Goal: Transaction & Acquisition: Purchase product/service

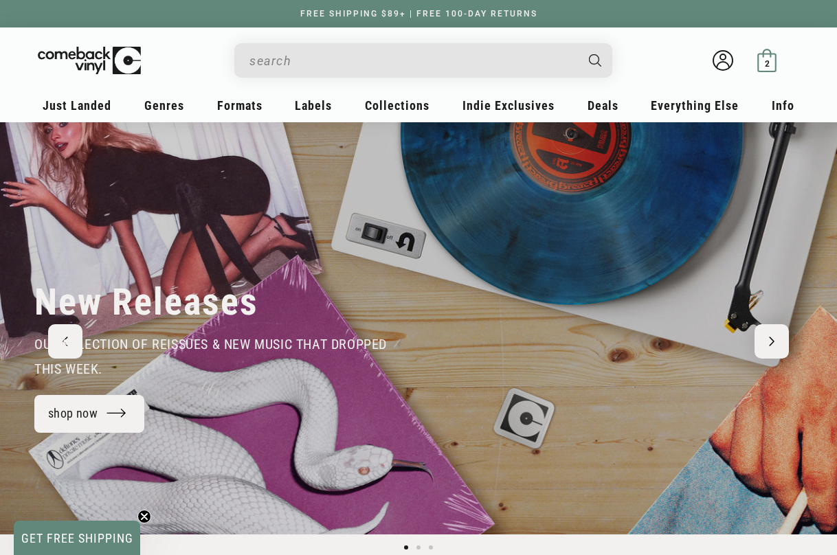
click at [767, 63] on span "2" at bounding box center [766, 63] width 5 height 10
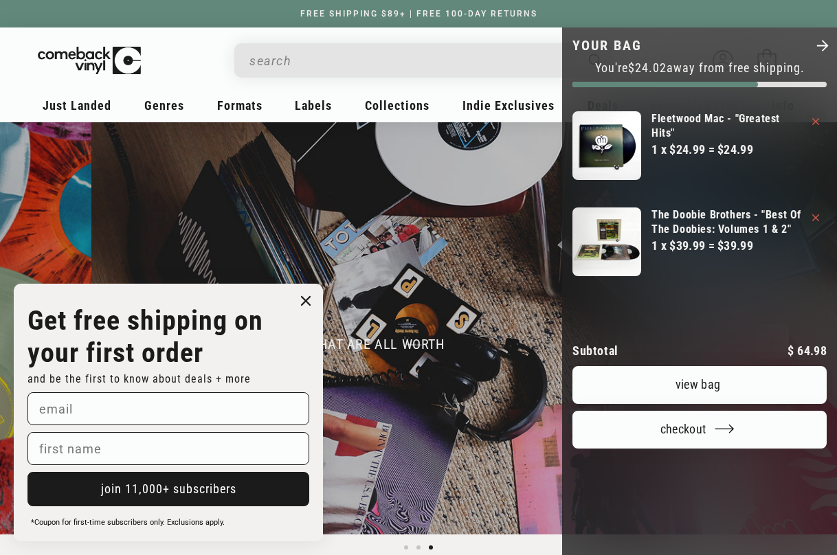
scroll to position [0, 1673]
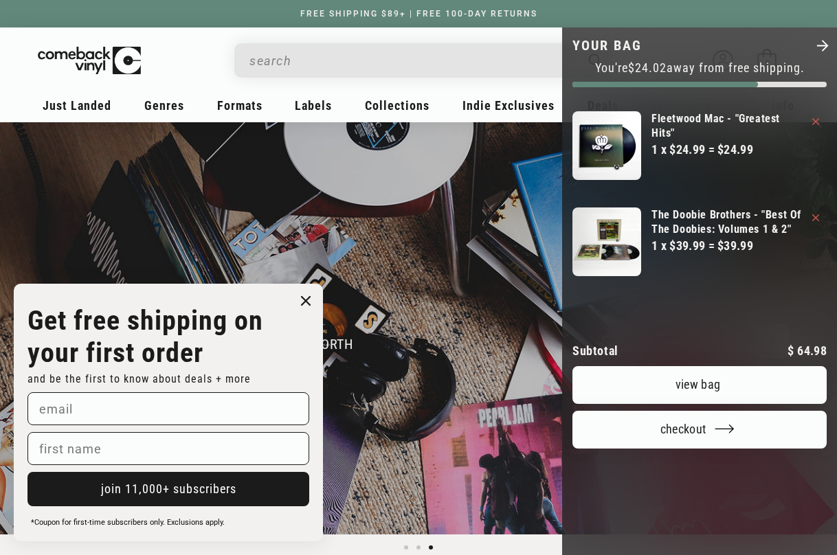
click at [824, 45] on icon "Close" at bounding box center [822, 46] width 16 height 16
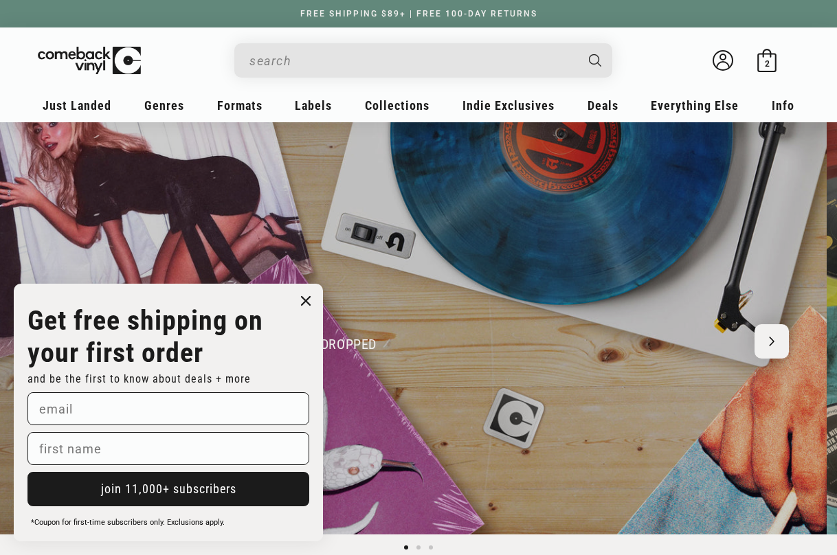
scroll to position [0, 0]
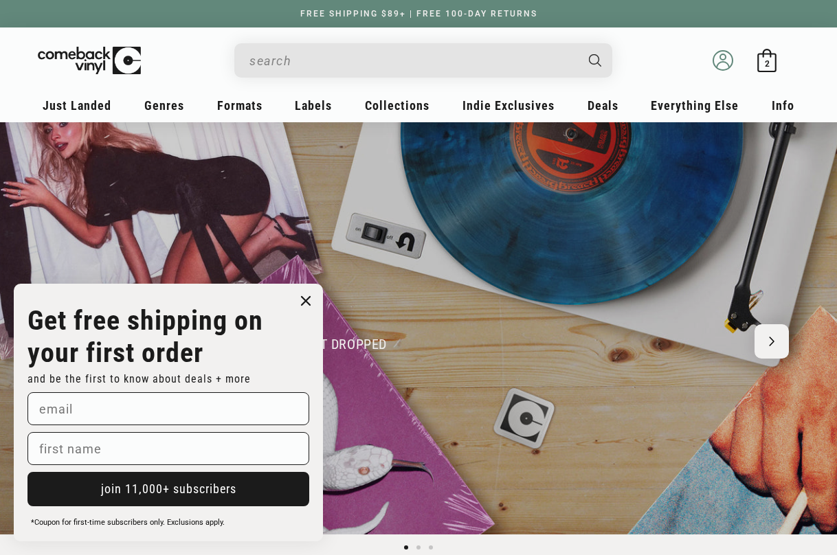
click at [718, 63] on icon at bounding box center [722, 65] width 12 height 6
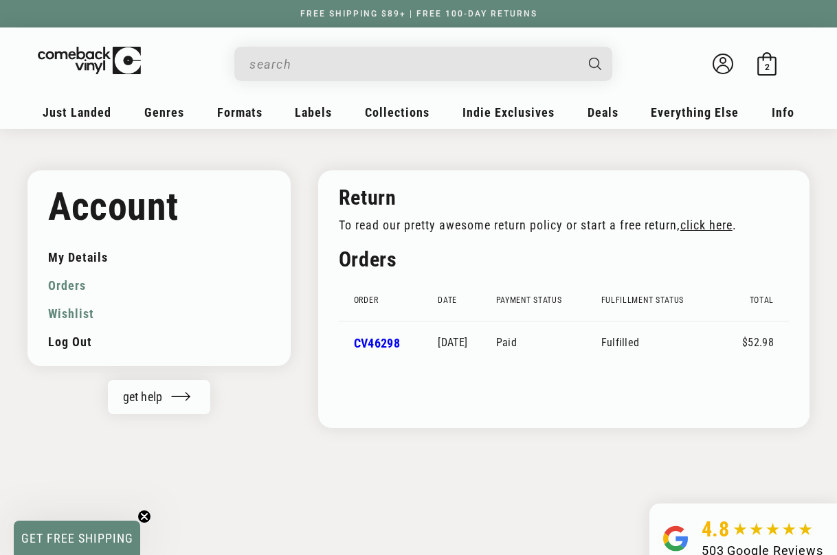
click at [58, 313] on link "Wishlist" at bounding box center [159, 313] width 222 height 28
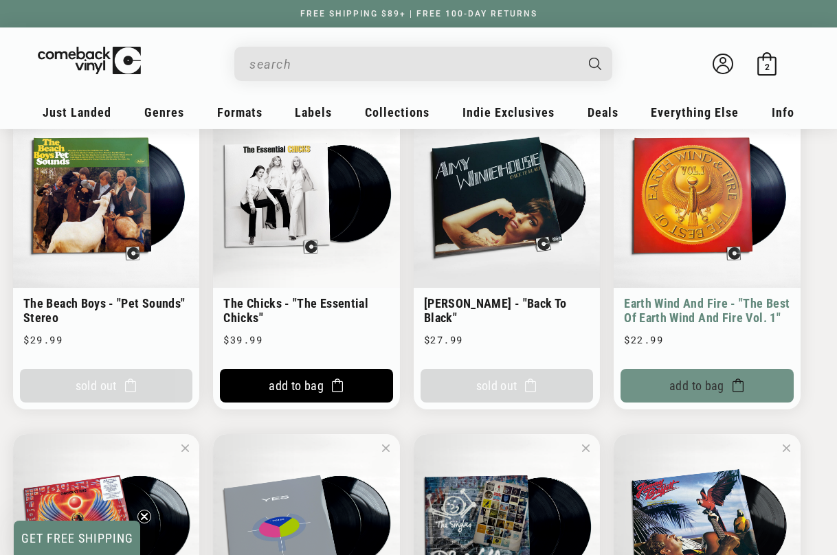
scroll to position [178, 0]
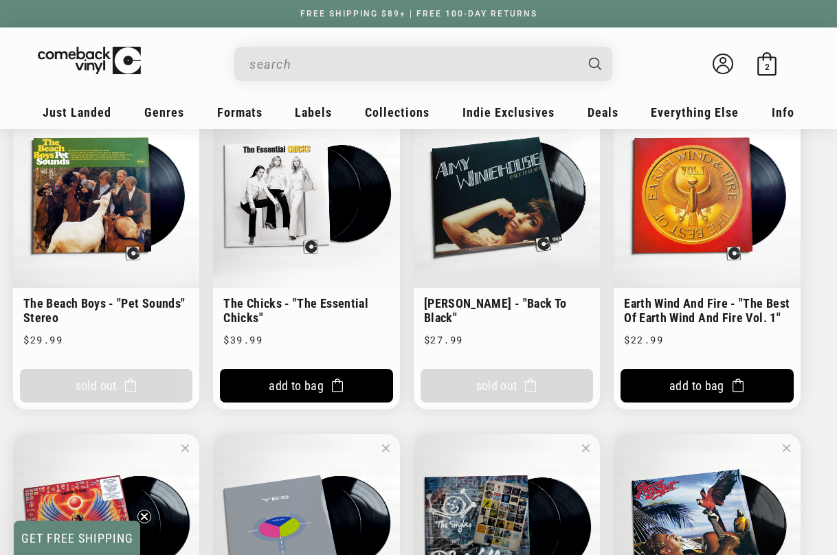
click at [675, 308] on li "Earth Wind And Fire - "The Best Of Earth Wind And Fire Vol. 1" Earth Wind And F…" at bounding box center [706, 256] width 186 height 308
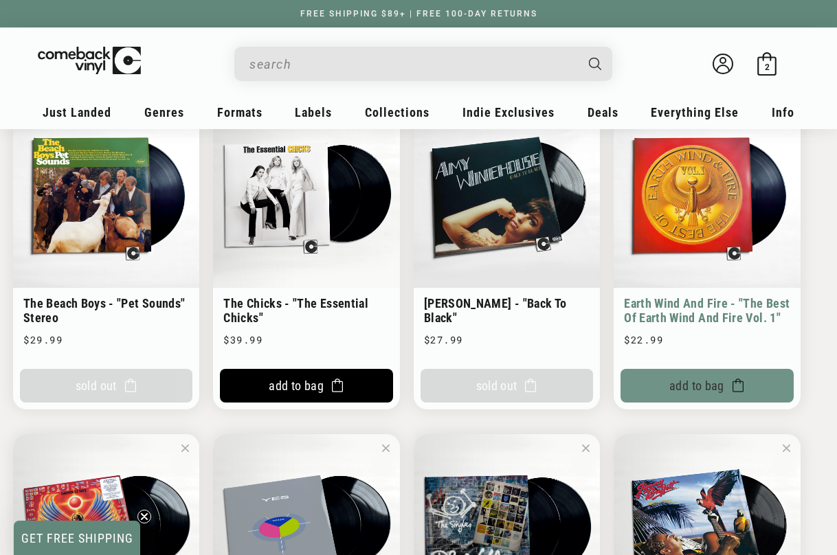
click at [705, 385] on button "Add To Bag" at bounding box center [706, 386] width 172 height 34
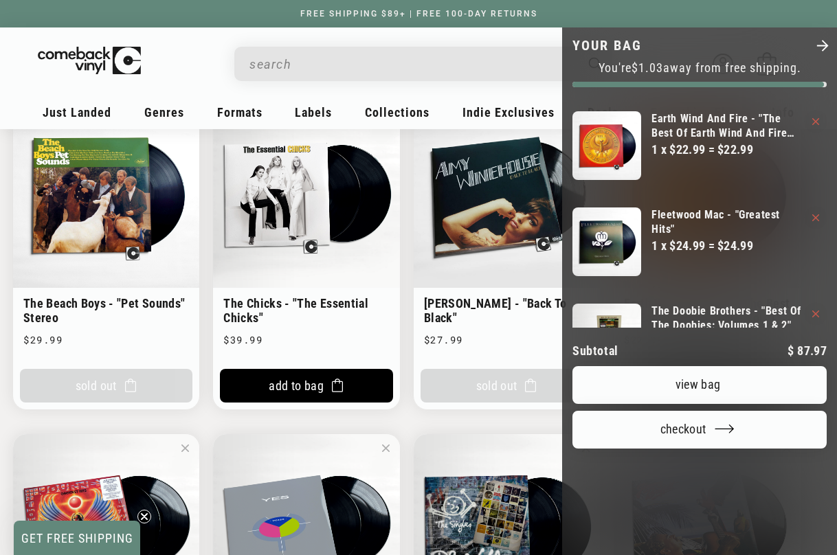
click at [707, 366] on link "View bag" at bounding box center [699, 385] width 254 height 38
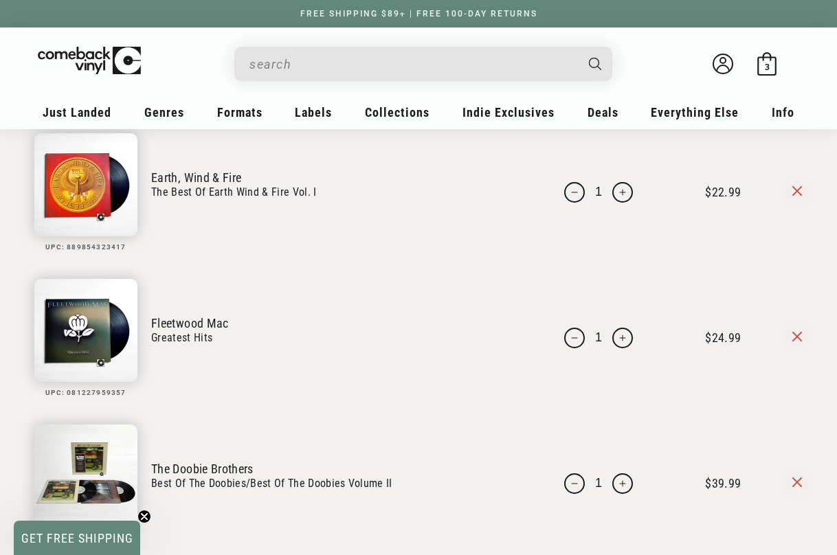
scroll to position [92, 0]
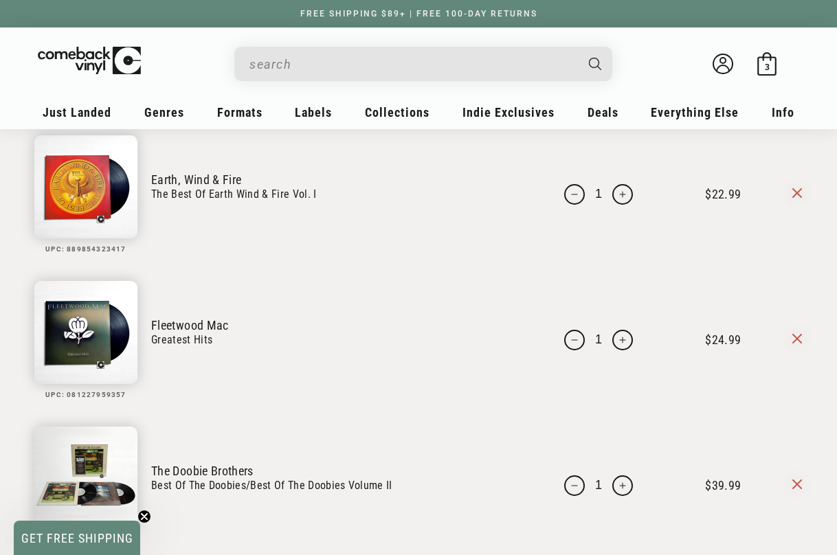
click at [185, 179] on link "Earth, Wind & Fire" at bounding box center [336, 179] width 370 height 14
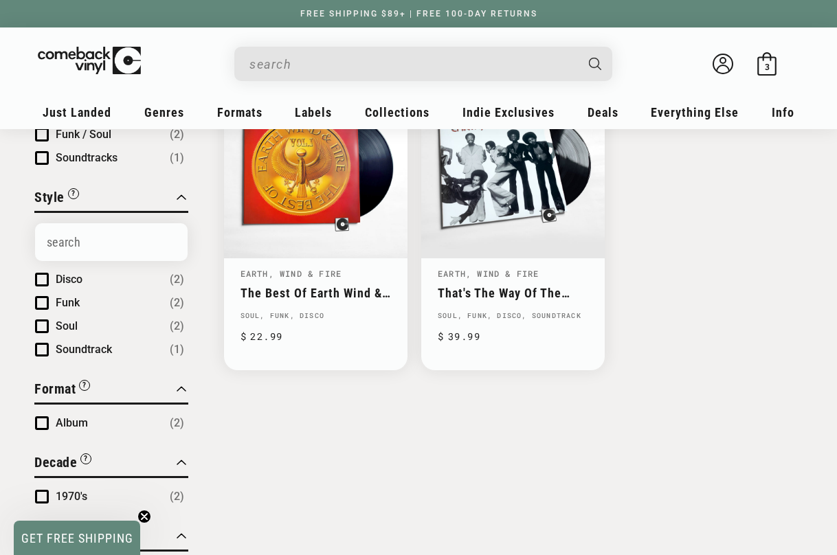
scroll to position [219, 0]
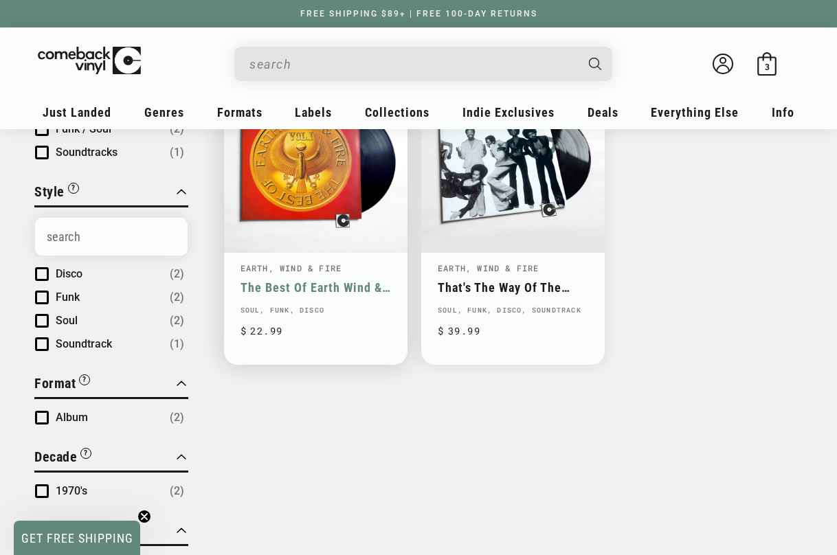
click at [283, 286] on link "The Best Of Earth Wind & Fire Vol. I" at bounding box center [315, 287] width 150 height 14
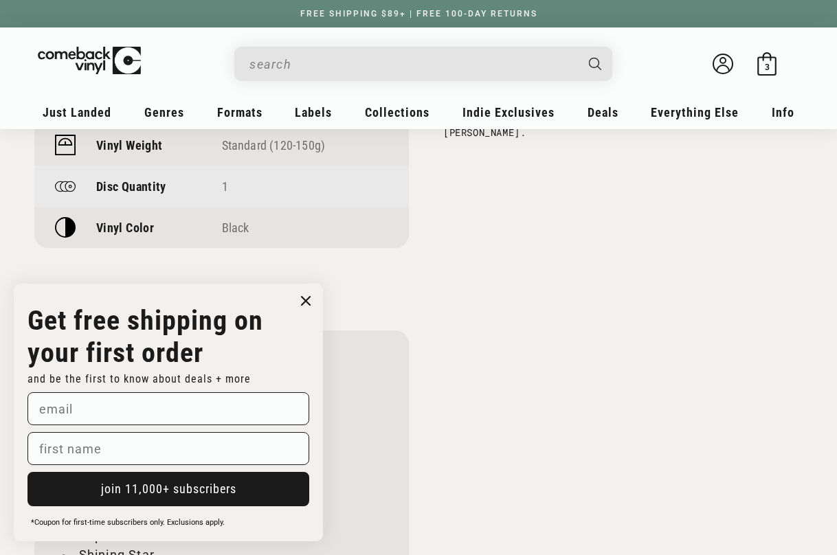
scroll to position [1269, 0]
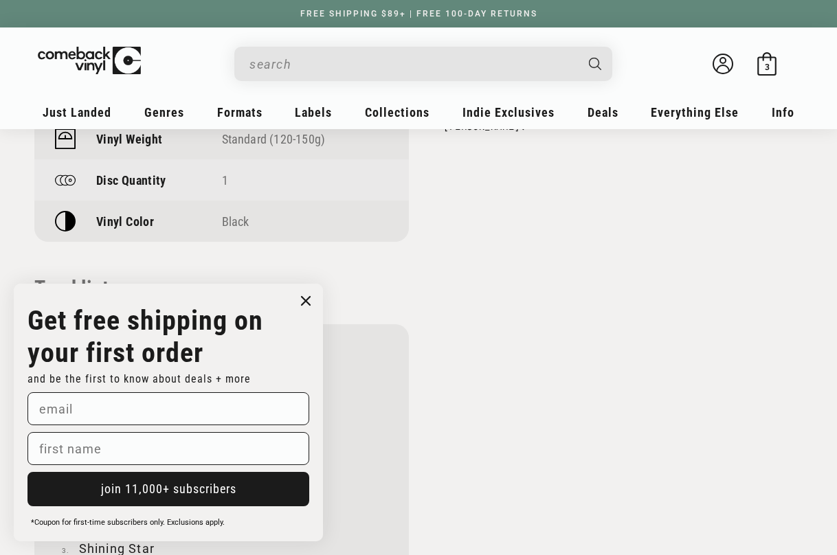
click at [306, 301] on icon "Close dialog" at bounding box center [306, 301] width 8 height 8
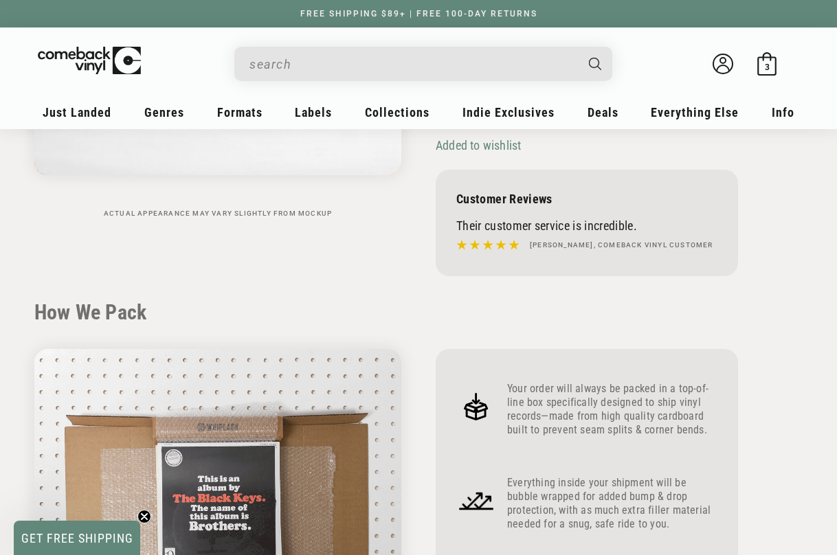
scroll to position [381, 0]
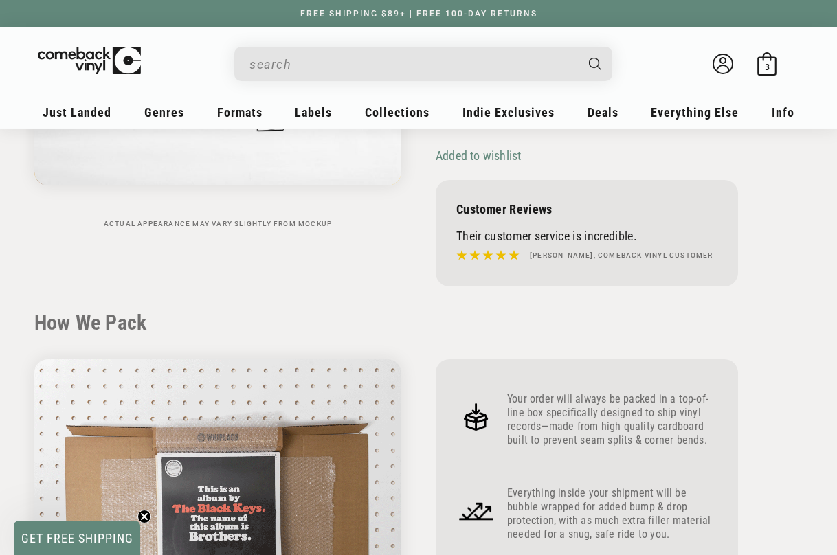
click at [767, 62] on span "3" at bounding box center [766, 67] width 5 height 10
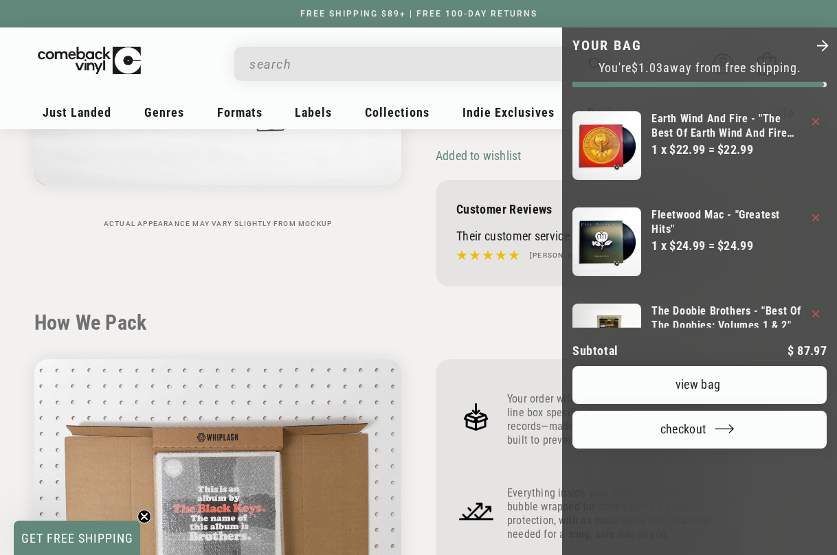
click at [822, 45] on icon "Close" at bounding box center [822, 46] width 16 height 16
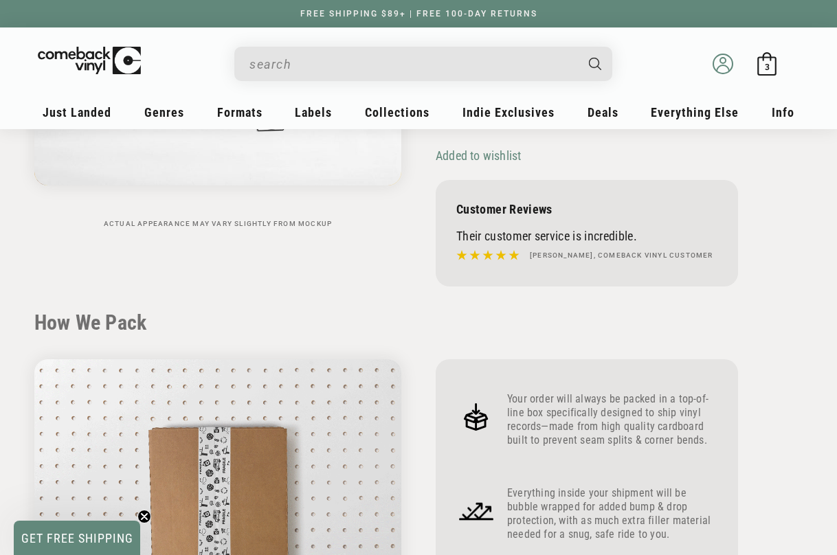
click at [725, 67] on icon at bounding box center [722, 64] width 21 height 21
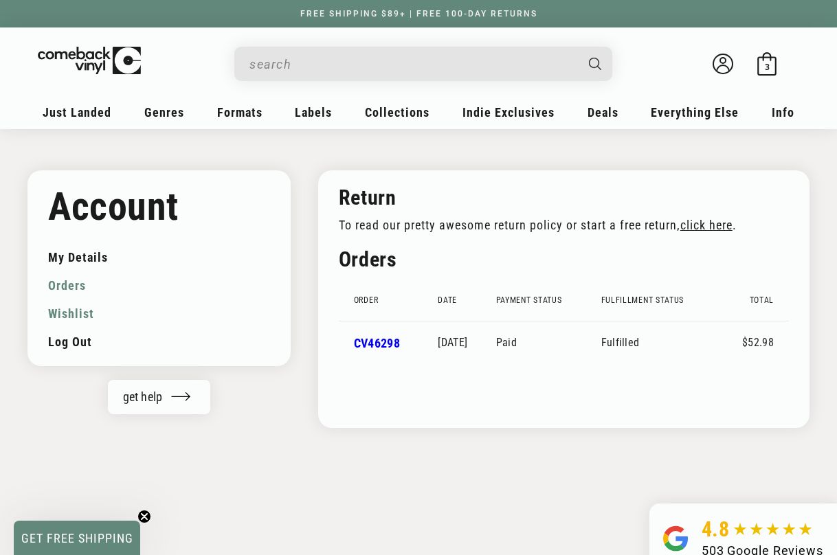
click at [66, 310] on link "Wishlist" at bounding box center [159, 313] width 222 height 28
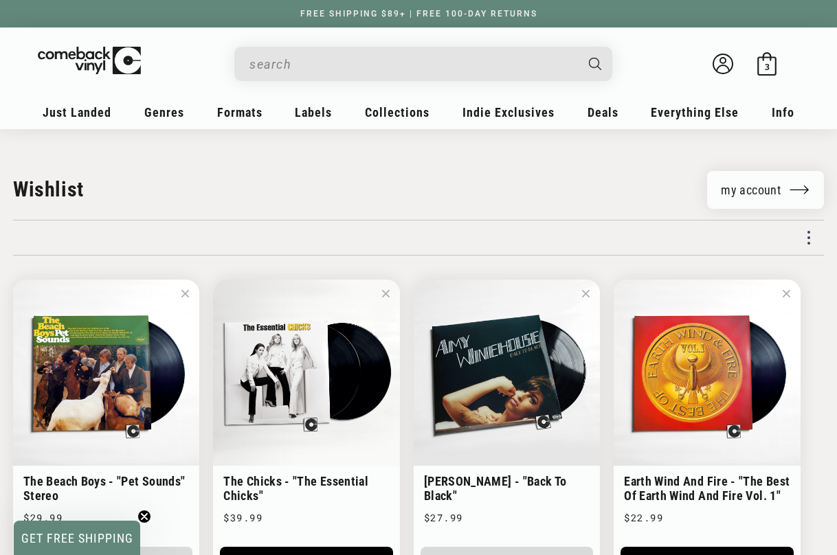
scroll to position [3, 0]
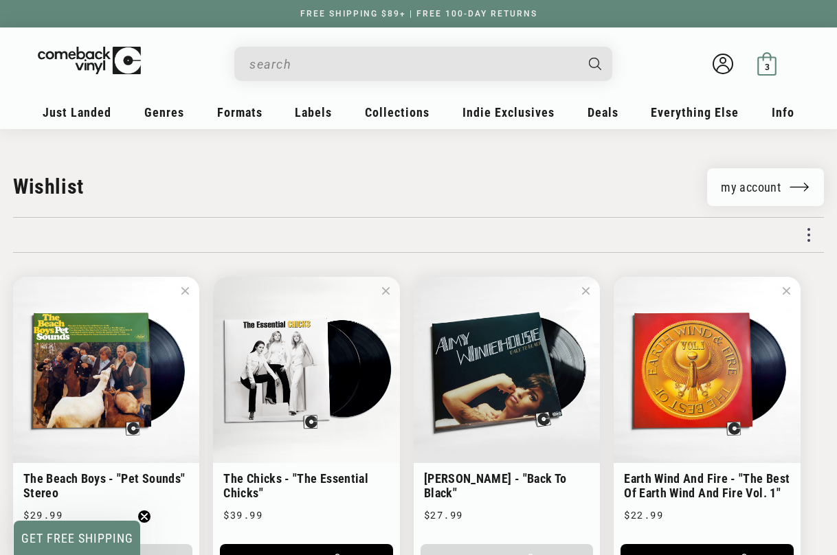
click at [765, 67] on span "3" at bounding box center [766, 67] width 5 height 10
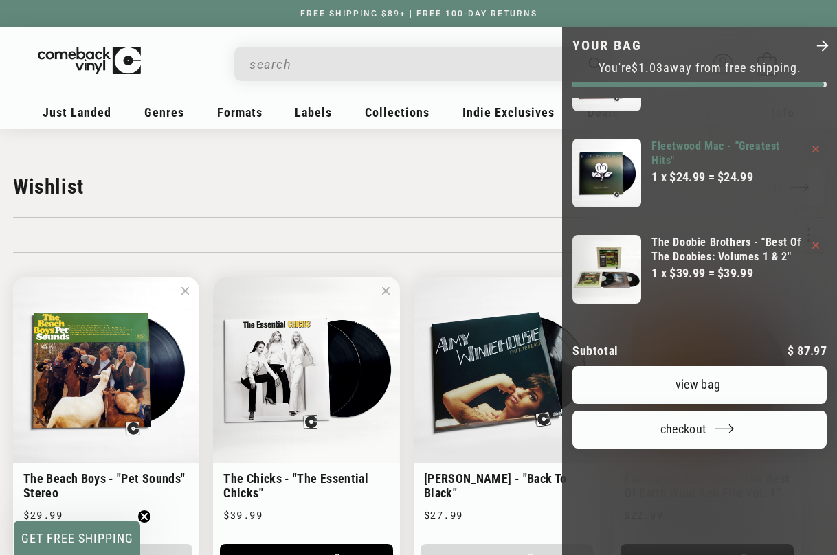
scroll to position [151, 0]
click at [699, 366] on link "View bag" at bounding box center [699, 385] width 254 height 38
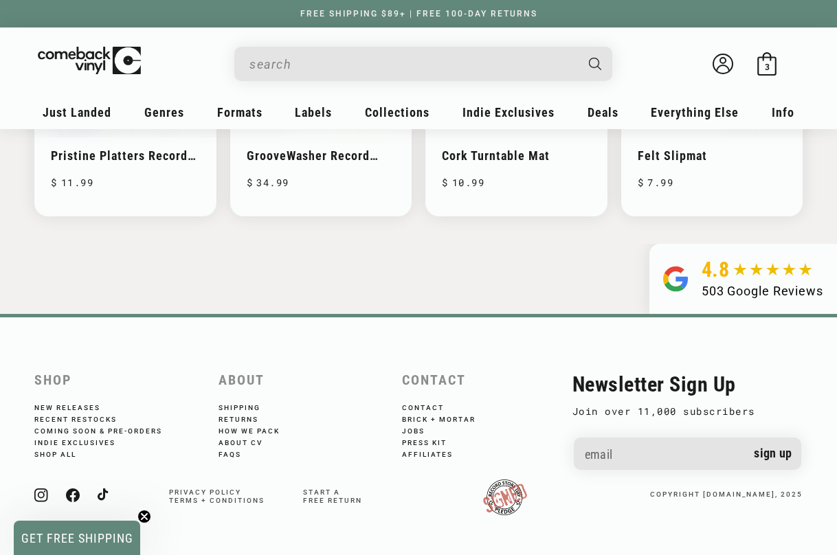
scroll to position [1207, 0]
click at [239, 406] on link "Shipping" at bounding box center [248, 408] width 60 height 8
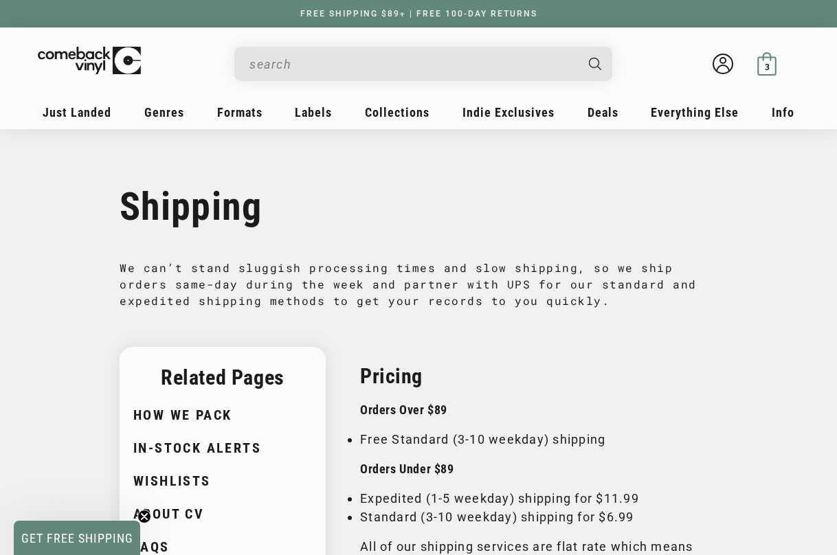
click at [769, 63] on span "3" at bounding box center [766, 67] width 5 height 10
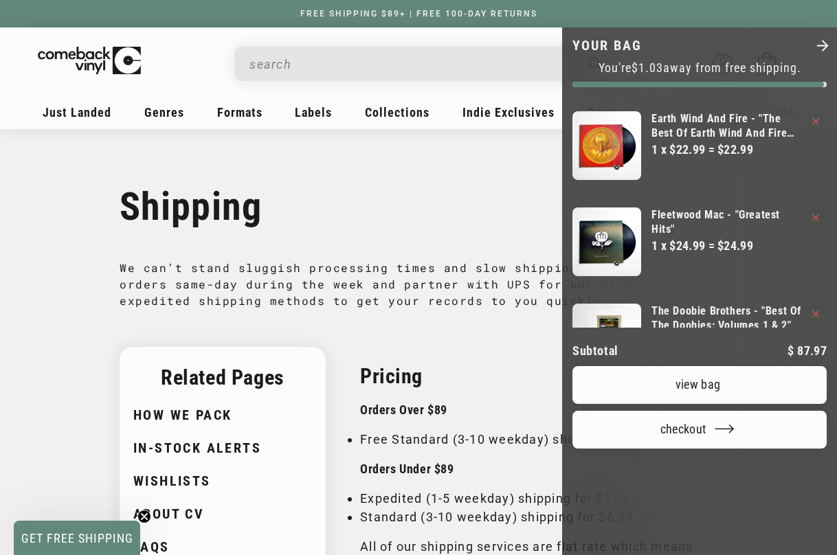
click at [698, 366] on link "View bag" at bounding box center [699, 385] width 254 height 38
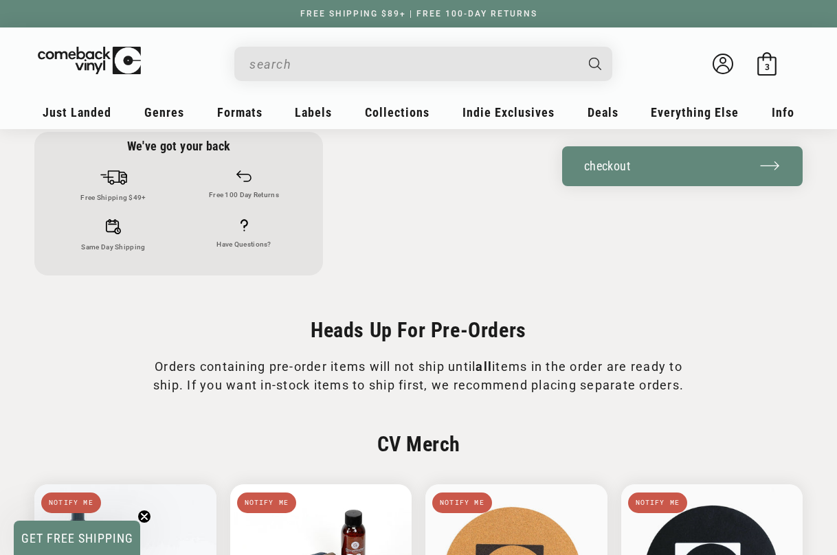
scroll to position [566, 0]
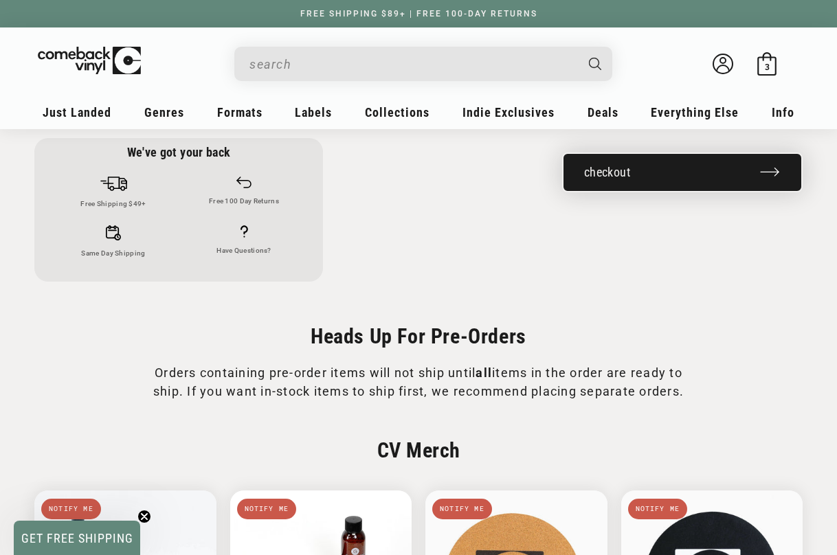
click at [611, 172] on button "Checkout" at bounding box center [682, 172] width 240 height 40
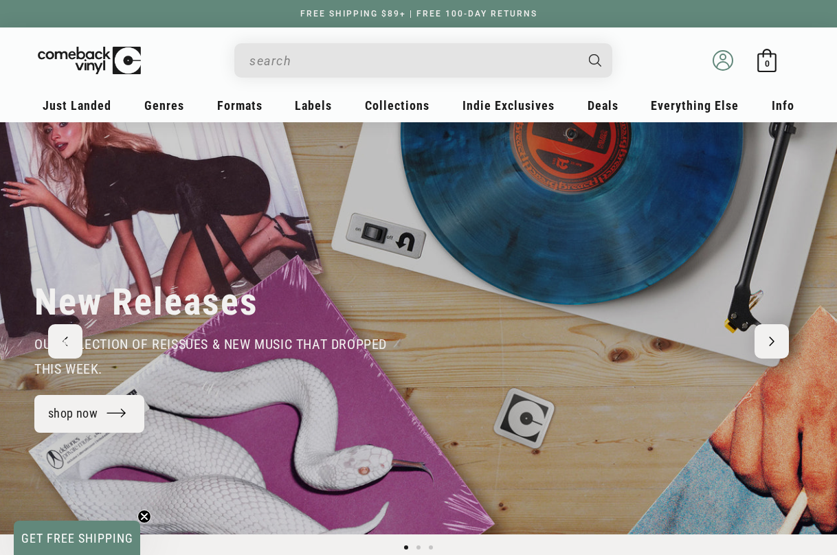
click at [720, 55] on circle at bounding box center [722, 56] width 5 height 5
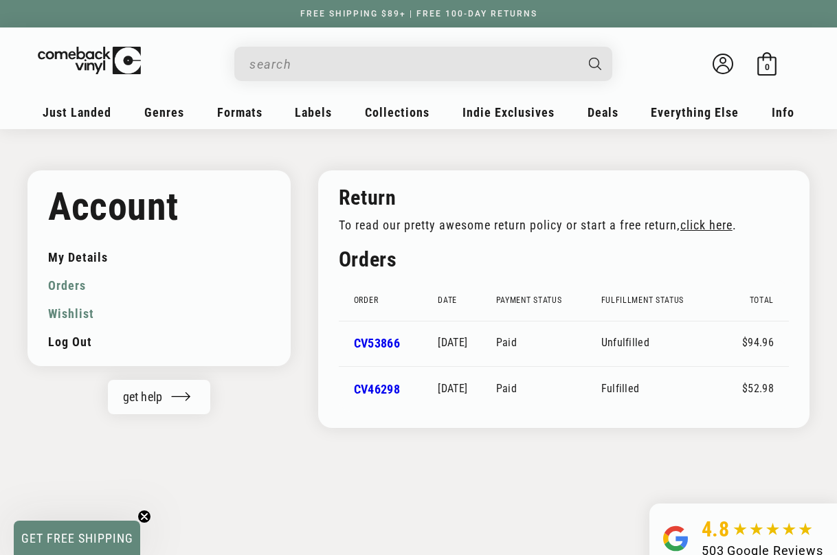
click at [67, 312] on link "Wishlist" at bounding box center [159, 313] width 222 height 28
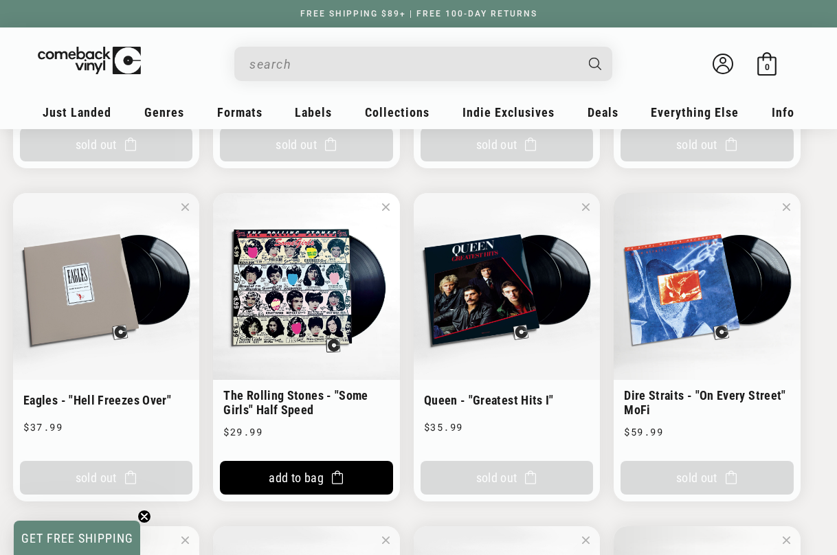
scroll to position [751, 0]
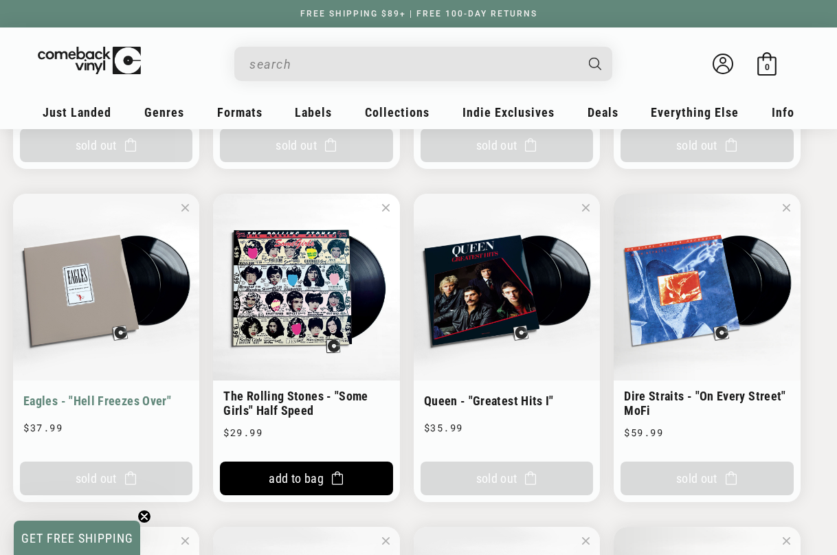
click at [184, 207] on span at bounding box center [185, 207] width 8 height 17
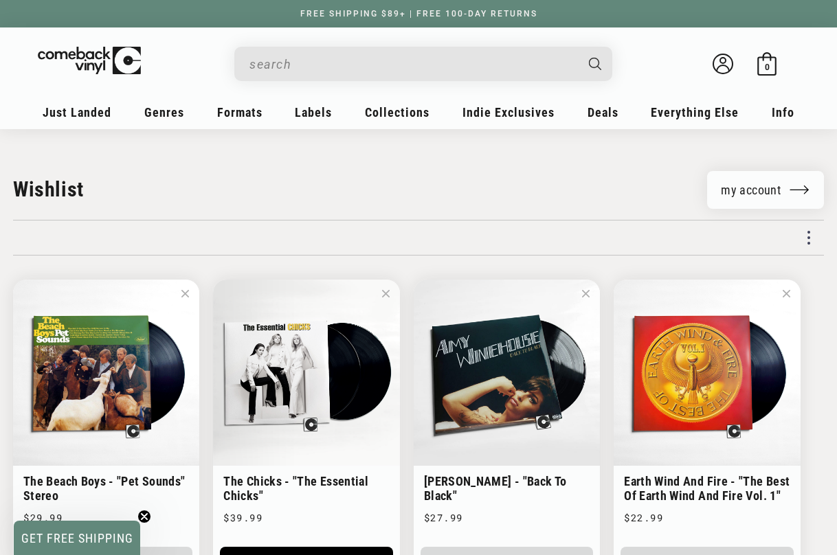
scroll to position [0, 0]
